Goal: Find specific page/section: Find specific page/section

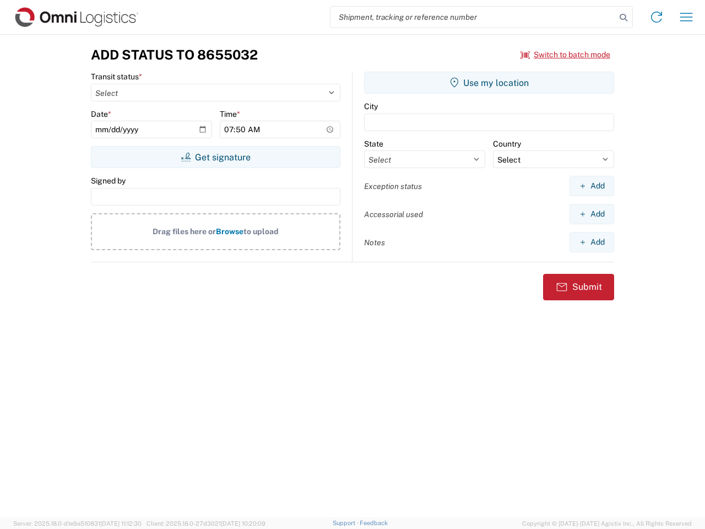
click at [473, 17] on input "search" at bounding box center [473, 17] width 285 height 21
click at [624, 18] on icon at bounding box center [623, 17] width 15 height 15
click at [657, 17] on icon at bounding box center [657, 17] width 18 height 18
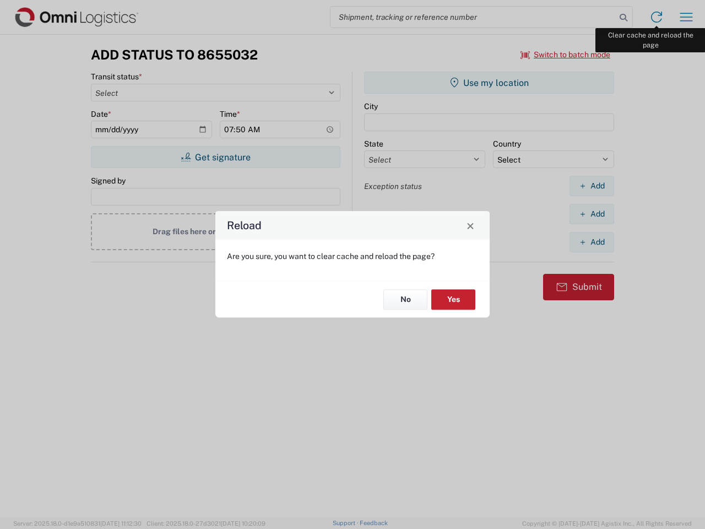
click at [687, 17] on div "Reload Are you sure, you want to clear cache and reload the page? No Yes" at bounding box center [352, 264] width 705 height 529
click at [566, 55] on div "Reload Are you sure, you want to clear cache and reload the page? No Yes" at bounding box center [352, 264] width 705 height 529
click at [215, 157] on div "Reload Are you sure, you want to clear cache and reload the page? No Yes" at bounding box center [352, 264] width 705 height 529
click at [489, 83] on div "Reload Are you sure, you want to clear cache and reload the page? No Yes" at bounding box center [352, 264] width 705 height 529
click at [592, 186] on div "Reload Are you sure, you want to clear cache and reload the page? No Yes" at bounding box center [352, 264] width 705 height 529
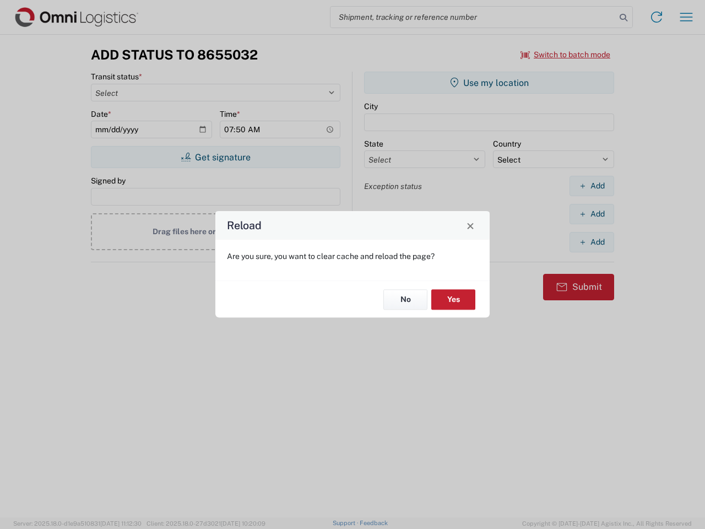
click at [592, 214] on div "Reload Are you sure, you want to clear cache and reload the page? No Yes" at bounding box center [352, 264] width 705 height 529
click at [592, 242] on div "Reload Are you sure, you want to clear cache and reload the page? No Yes" at bounding box center [352, 264] width 705 height 529
